Goal: Task Accomplishment & Management: Manage account settings

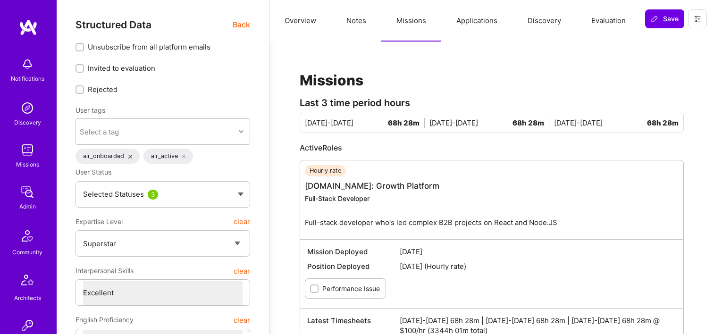
select select "7"
select select "BA"
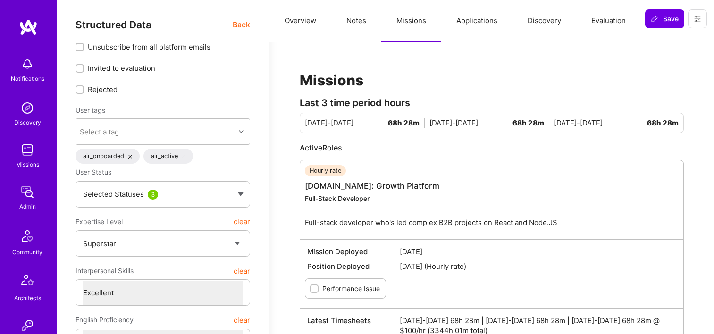
select select "Not Available"
select select "1 Month"
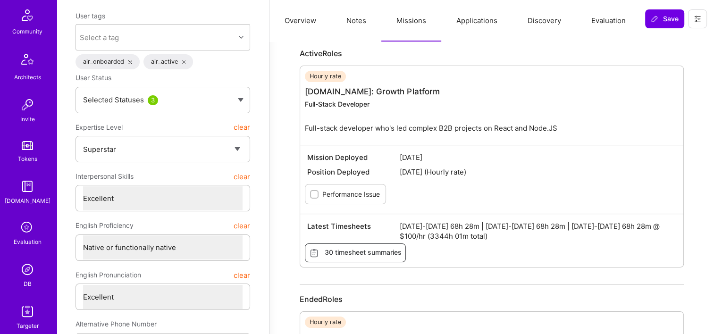
scroll to position [330, 0]
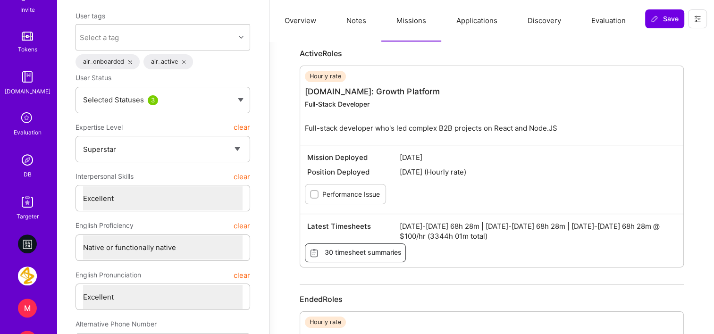
click at [21, 168] on img at bounding box center [27, 160] width 19 height 19
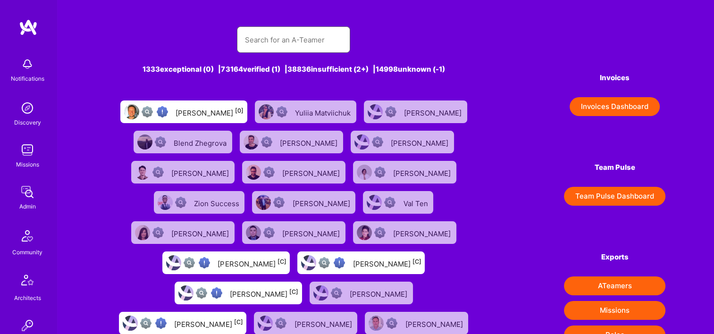
click at [309, 45] on input "text" at bounding box center [293, 40] width 98 height 24
paste input "[PERSON_NAME]"
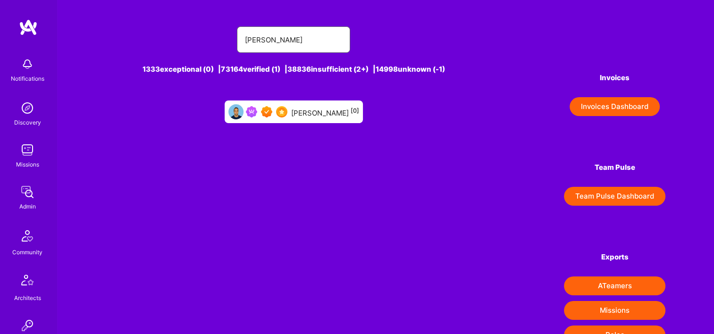
type input "[PERSON_NAME]"
click at [321, 119] on div "Mostafa Darehzereshki [0]" at bounding box center [294, 112] width 138 height 23
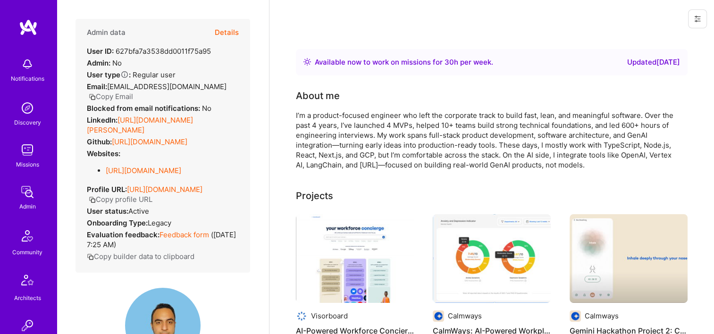
click at [217, 34] on button "Details" at bounding box center [227, 32] width 24 height 27
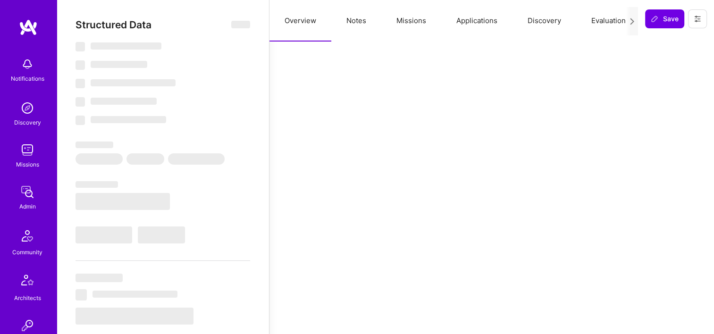
click at [417, 19] on button "Missions" at bounding box center [411, 21] width 60 height 42
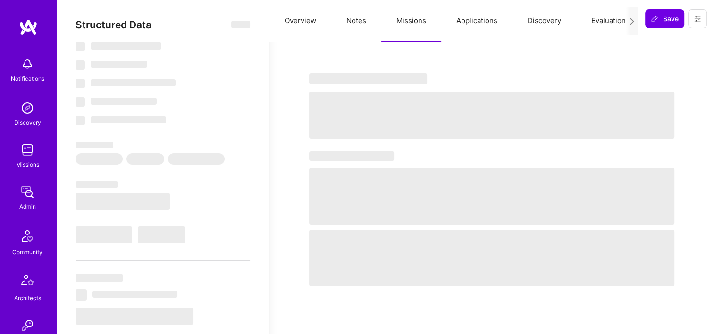
type textarea "x"
select select "Right Now"
select select "7"
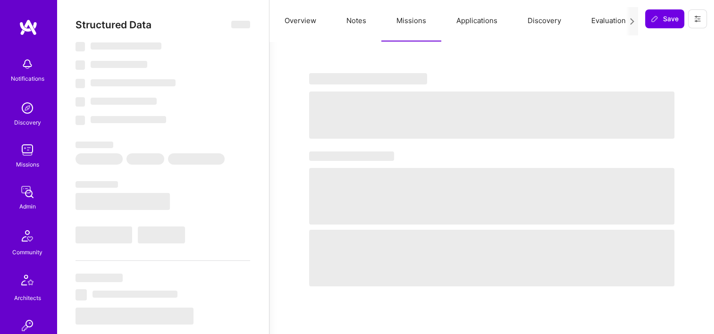
select select "7"
select select "CA"
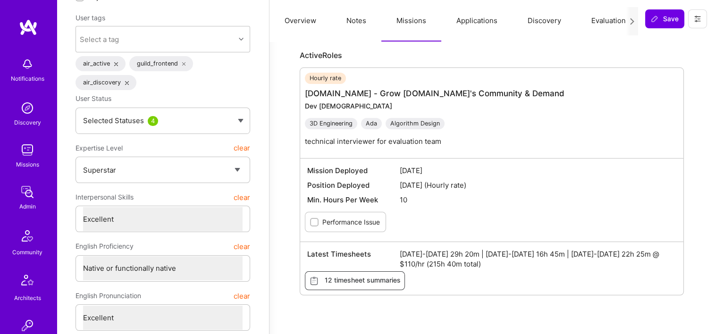
scroll to position [94, 0]
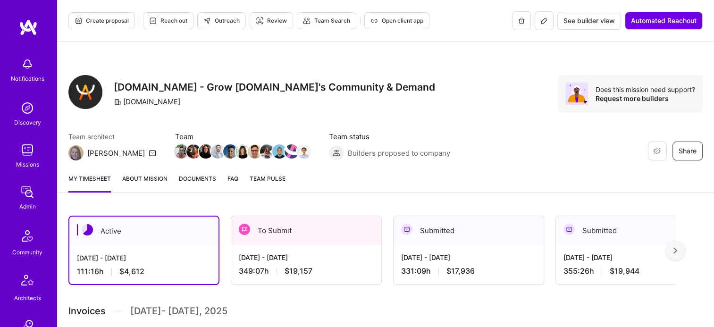
click at [545, 20] on icon at bounding box center [545, 19] width 0 height 0
